Goal: Transaction & Acquisition: Purchase product/service

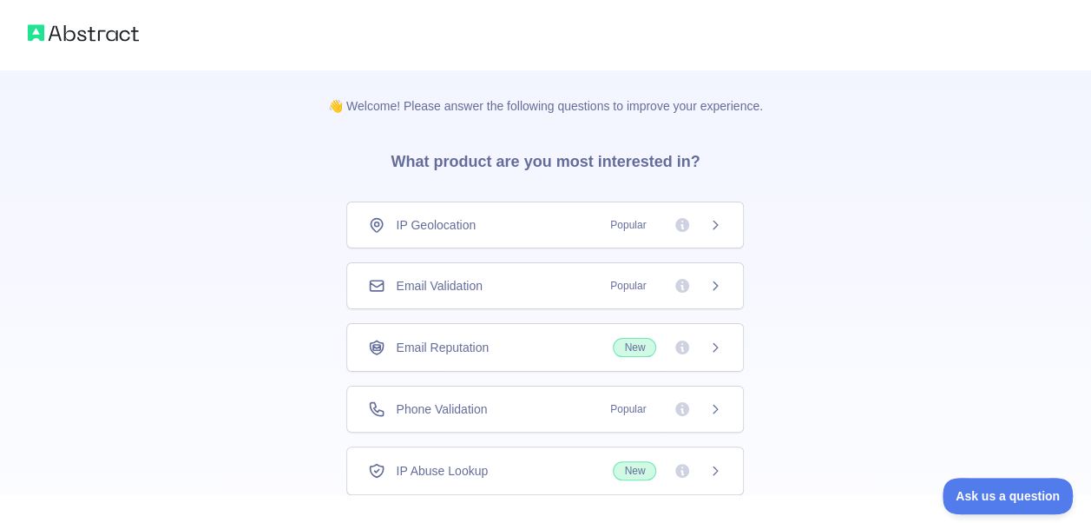
click at [714, 225] on icon at bounding box center [716, 225] width 14 height 14
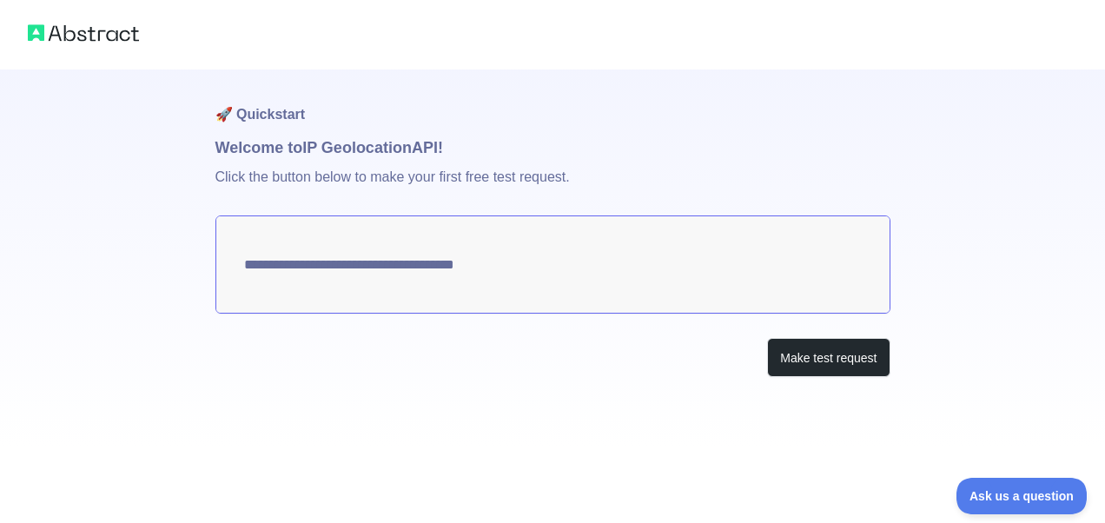
type textarea "**********"
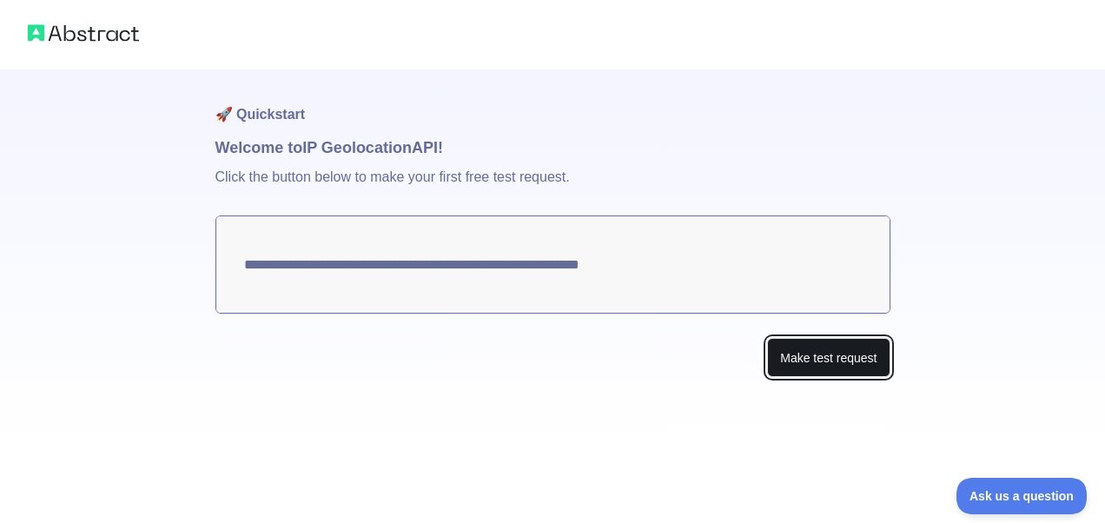
click at [809, 360] on button "Make test request" at bounding box center [828, 357] width 122 height 39
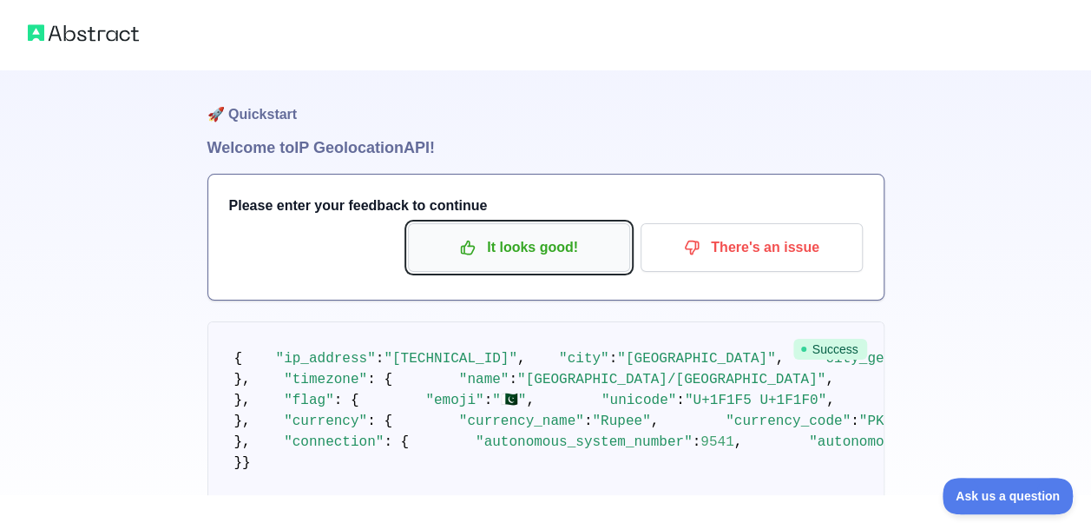
click at [483, 247] on p "It looks good!" at bounding box center [519, 248] width 196 height 30
